Goal: Find specific page/section

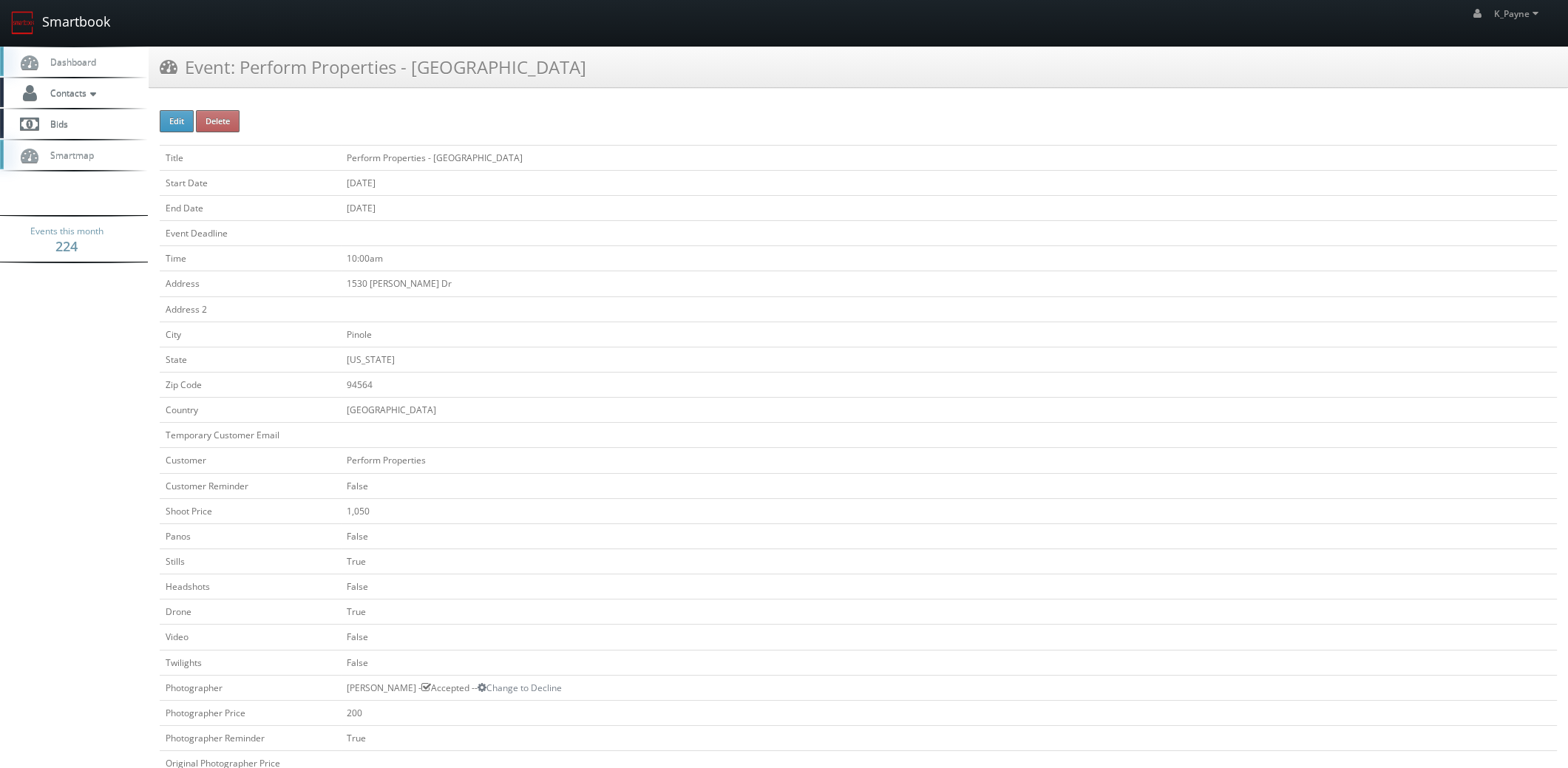
click at [63, 18] on link "Smartbook" at bounding box center [61, 23] width 121 height 46
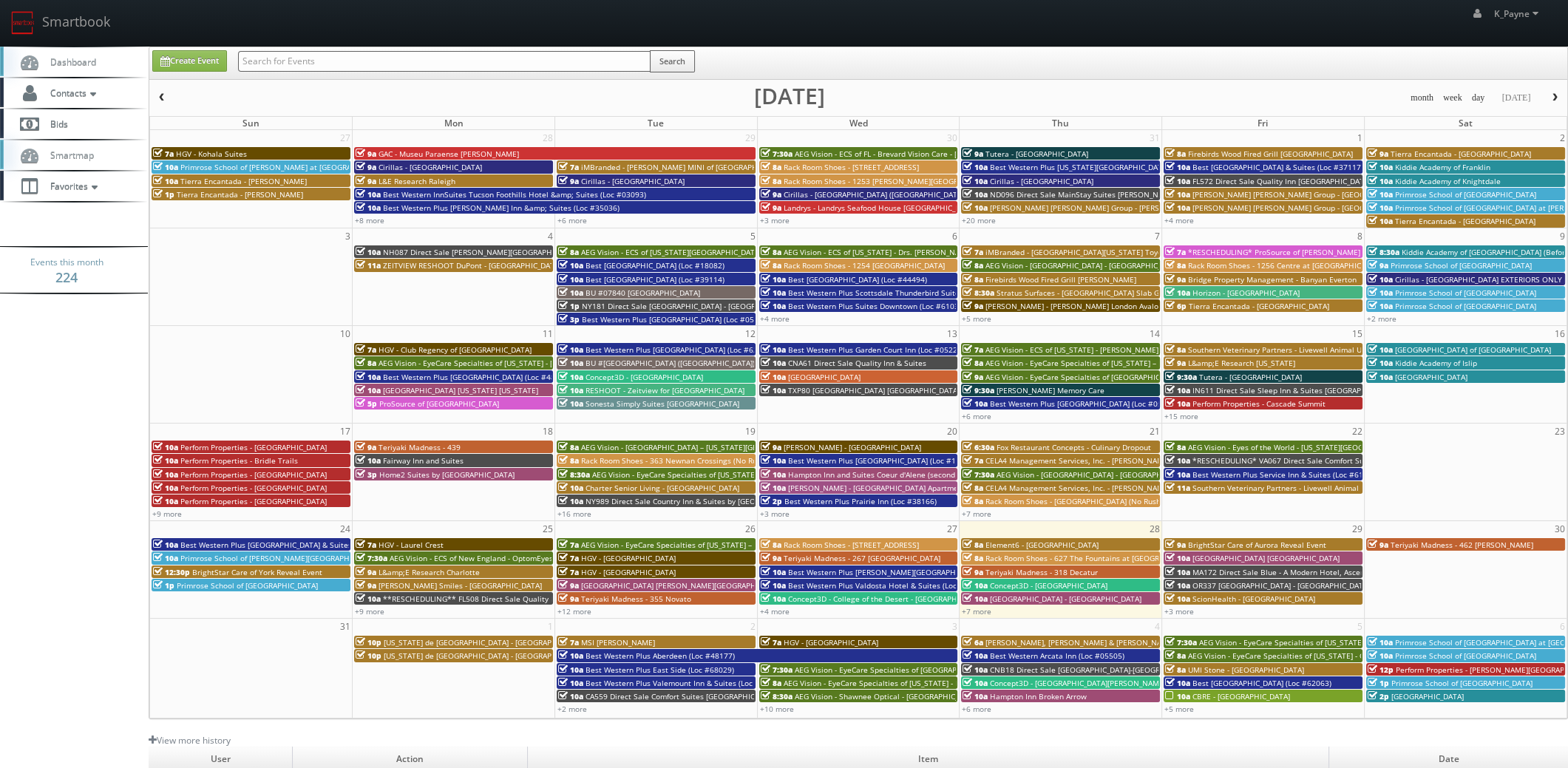
click at [267, 60] on input "text" at bounding box center [444, 61] width 413 height 21
type input "canyon"
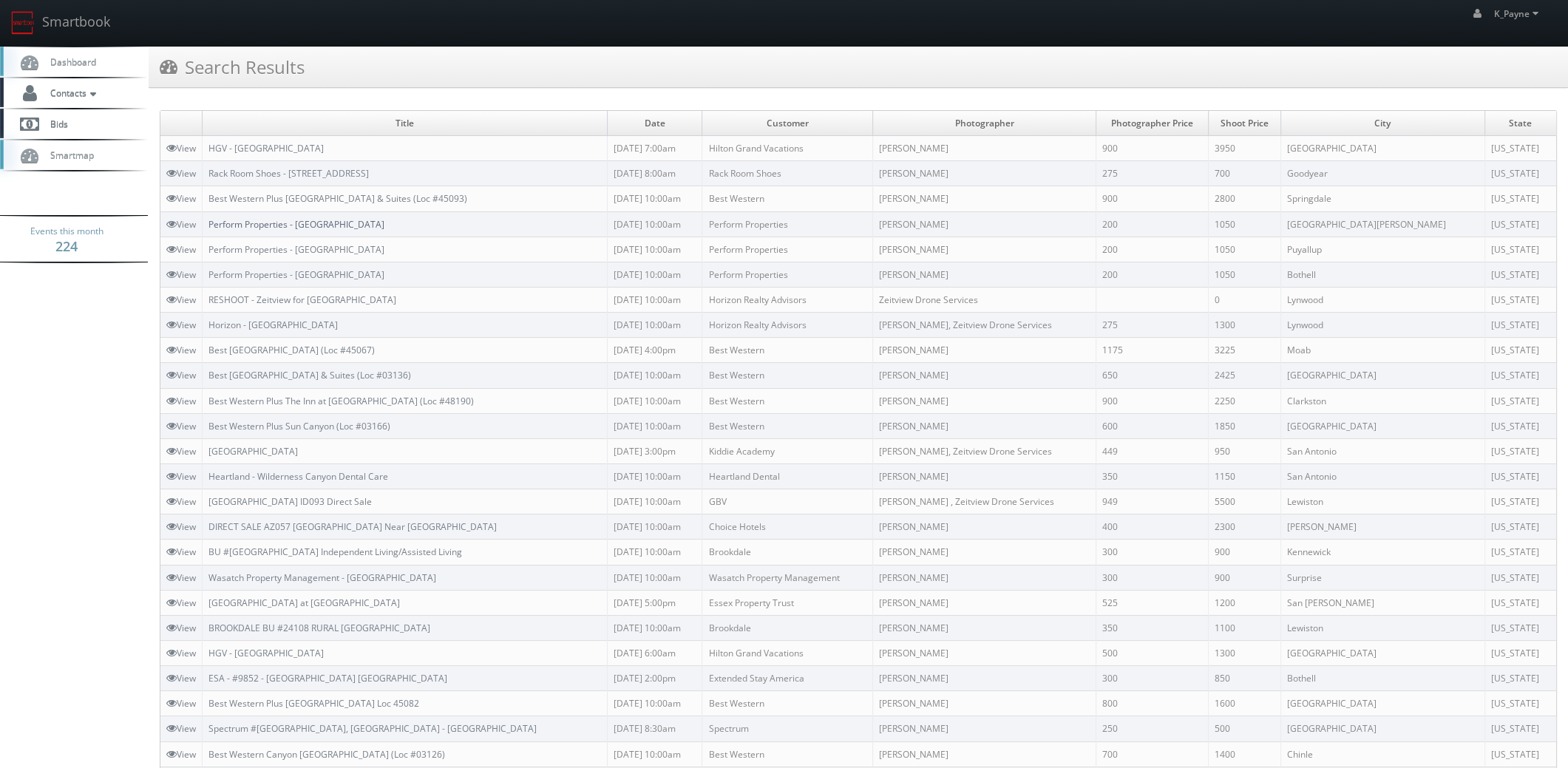
click at [368, 223] on link "Perform Properties - [GEOGRAPHIC_DATA]" at bounding box center [296, 224] width 176 height 12
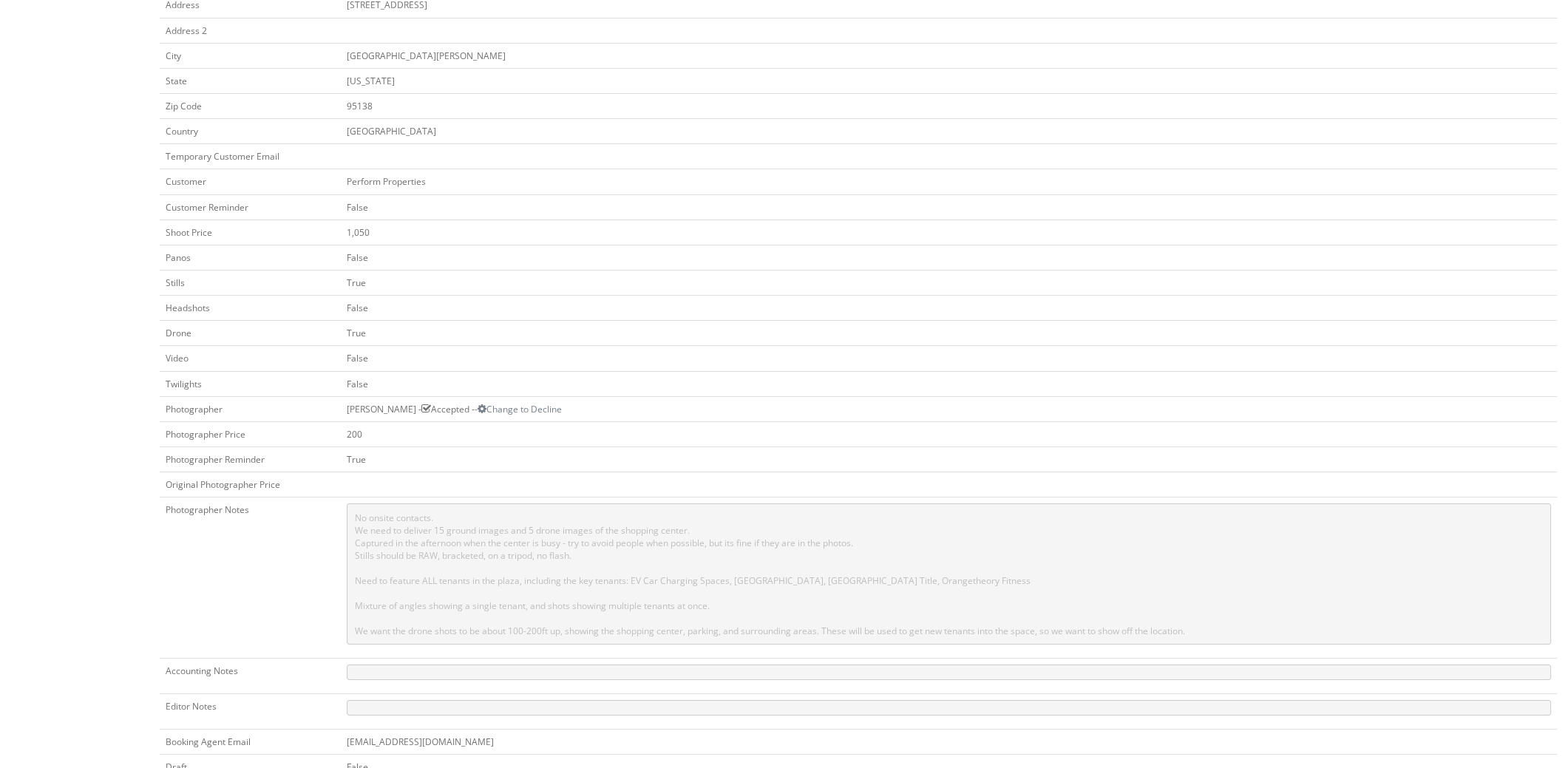
scroll to position [73, 0]
